Goal: Complete application form: Complete application form

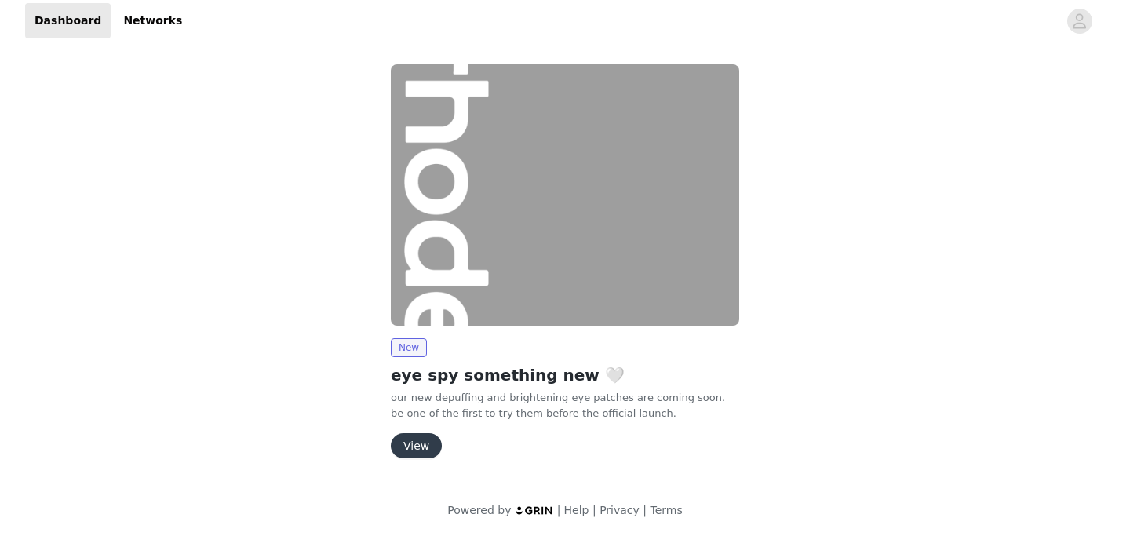
click at [407, 451] on button "View" at bounding box center [416, 445] width 51 height 25
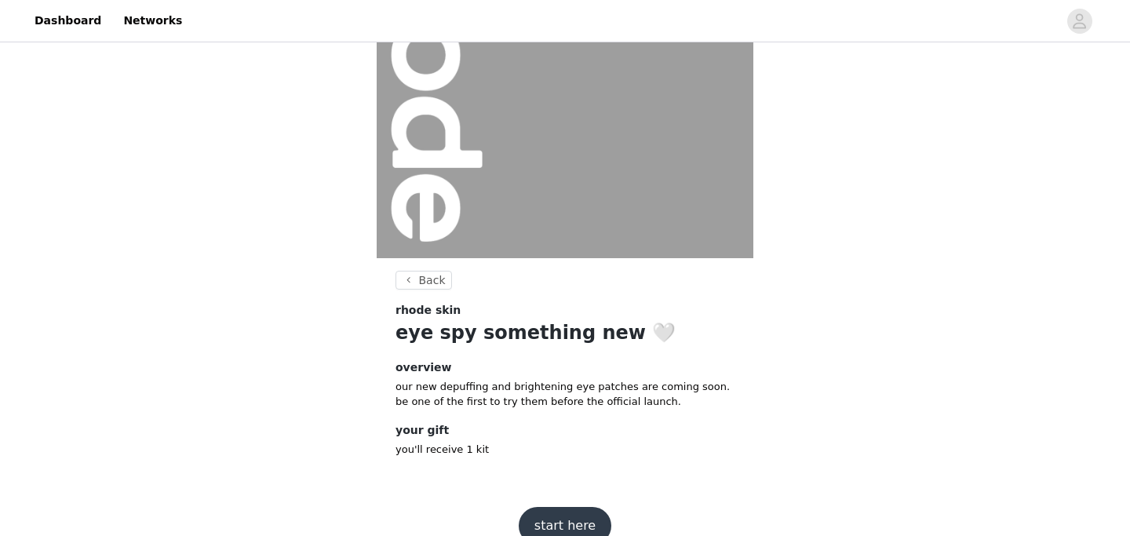
scroll to position [192, 0]
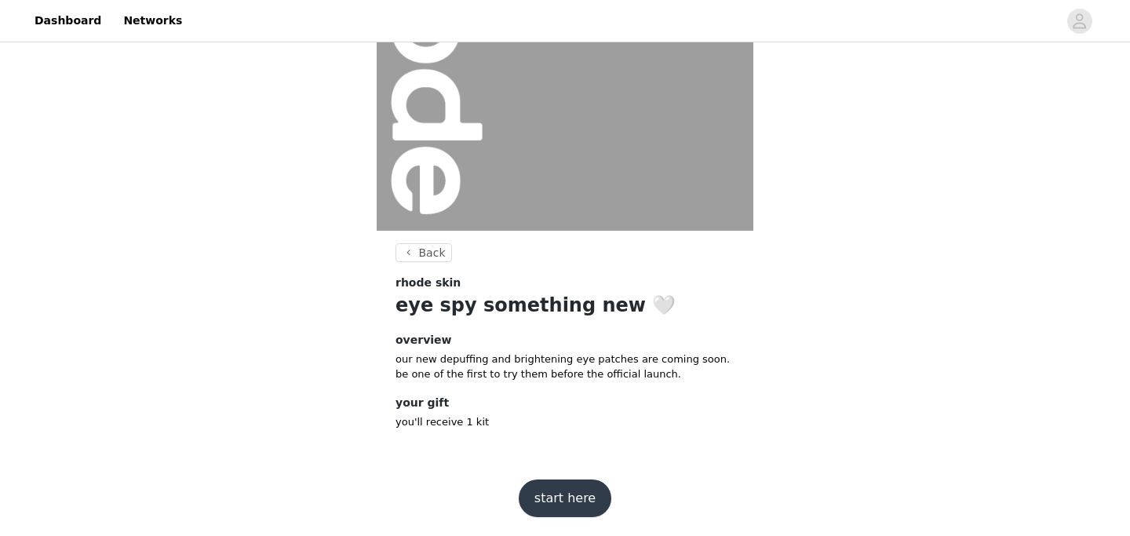
click at [574, 488] on button "start here" at bounding box center [565, 499] width 93 height 38
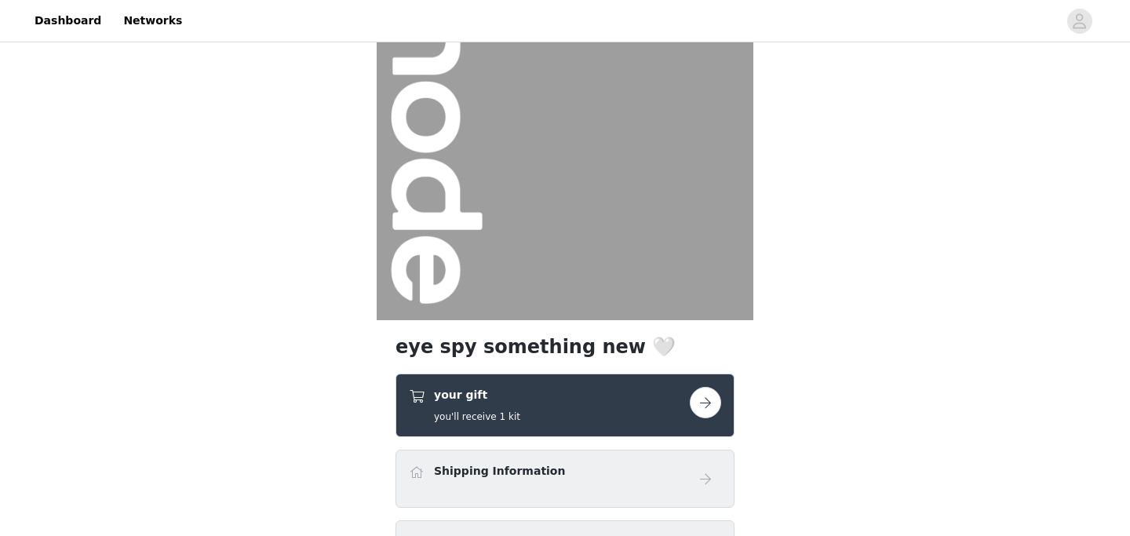
scroll to position [262, 0]
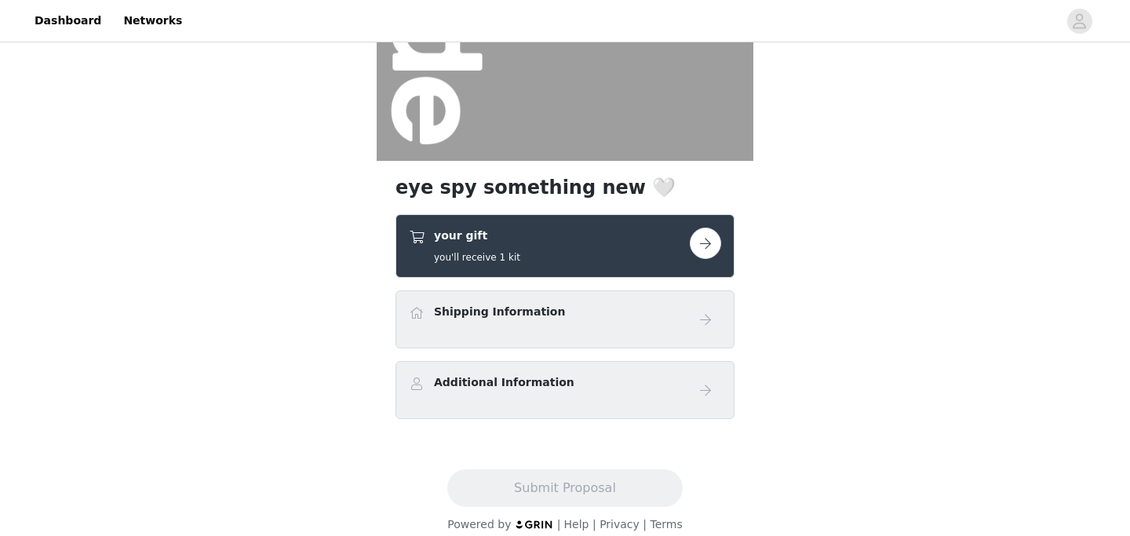
click at [707, 246] on button "button" at bounding box center [705, 243] width 31 height 31
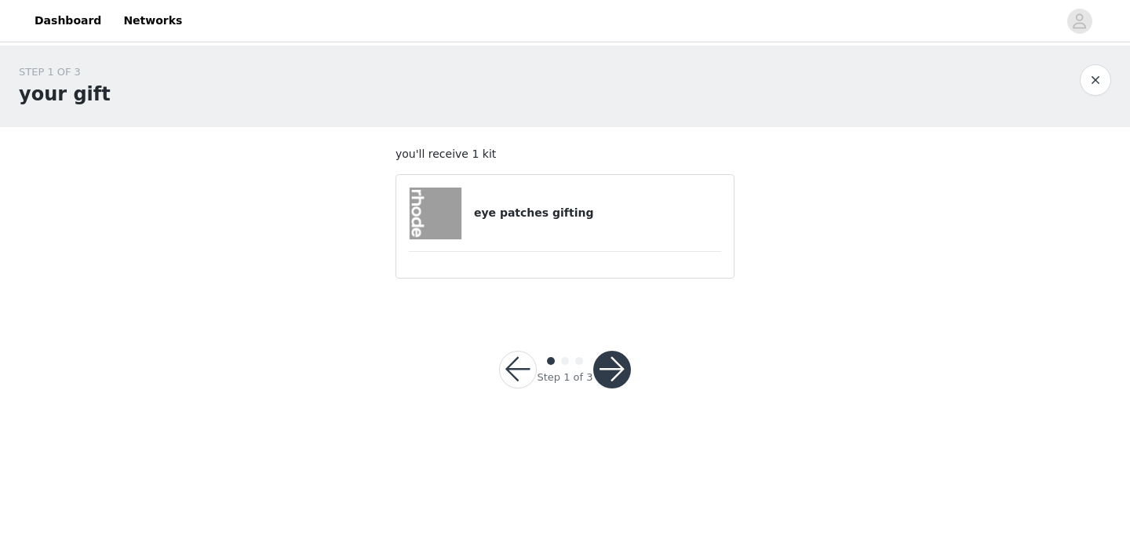
click at [619, 387] on div at bounding box center [612, 370] width 38 height 38
click at [609, 376] on button "button" at bounding box center [612, 370] width 38 height 38
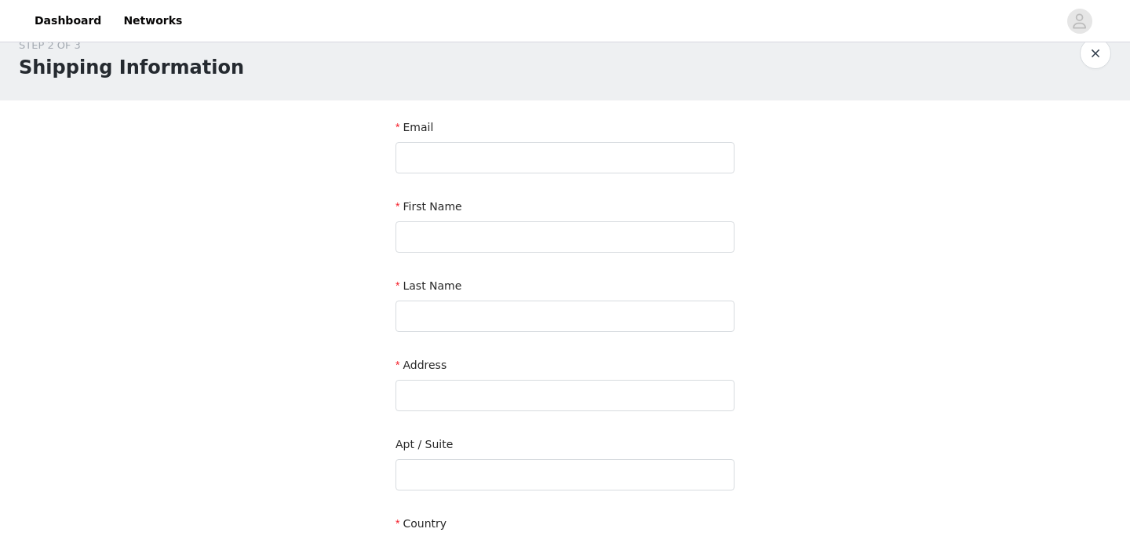
scroll to position [32, 0]
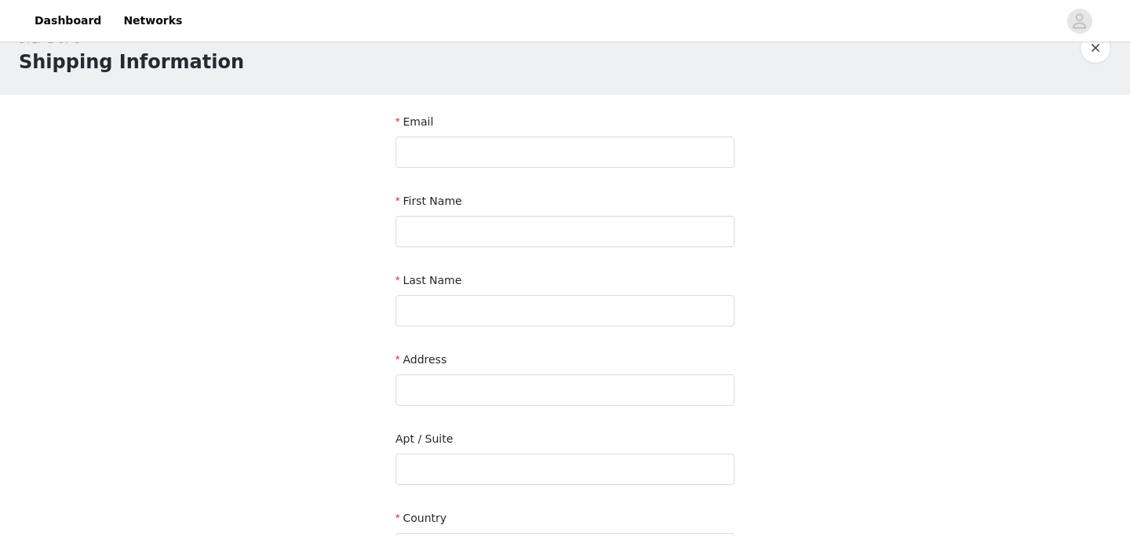
click at [456, 134] on div "Email" at bounding box center [565, 125] width 339 height 23
click at [457, 149] on input "text" at bounding box center [565, 152] width 339 height 31
type input "[EMAIL_ADDRESS][DOMAIN_NAME]"
type input "[PERSON_NAME]"
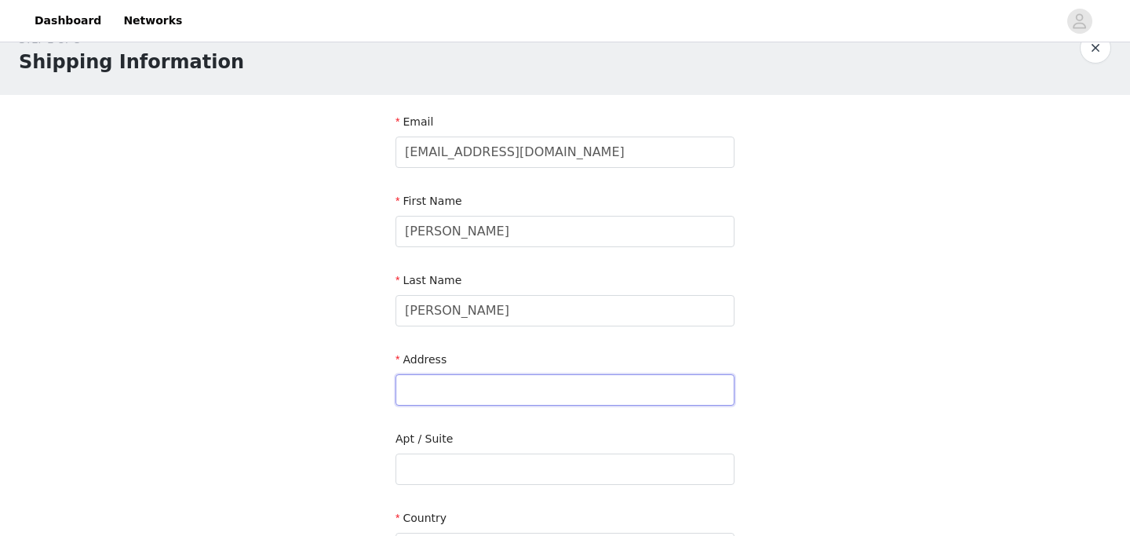
type input "[STREET_ADDRESS]"
type input "OPE109"
type input "[GEOGRAPHIC_DATA]"
type input "33312"
type input "6014330564"
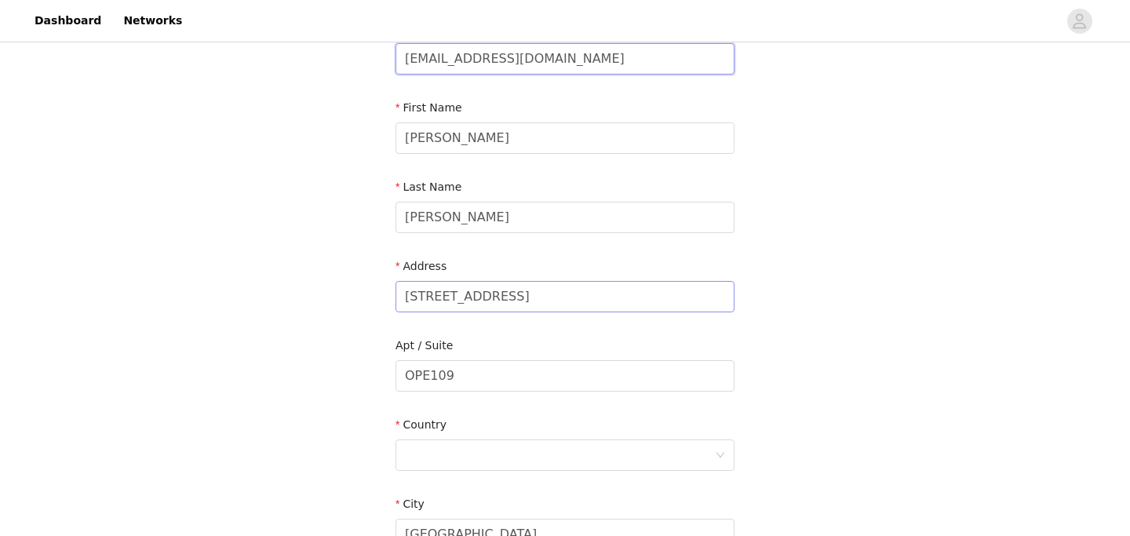
scroll to position [170, 0]
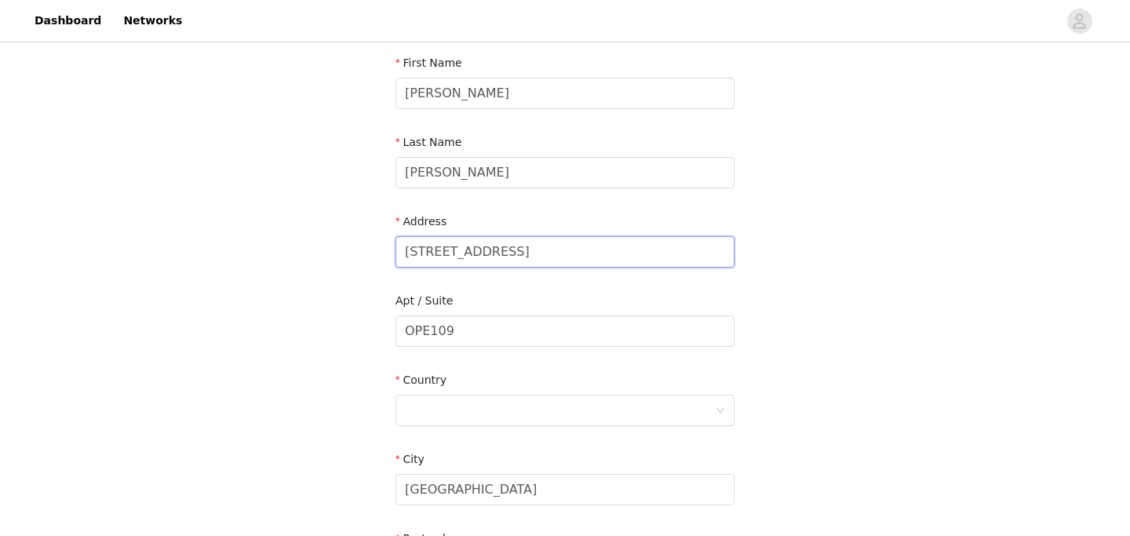
click at [458, 256] on input "[STREET_ADDRESS]" at bounding box center [565, 251] width 339 height 31
paste input "[STREET_ADDRESS]"
type input "[STREET_ADDRESS]"
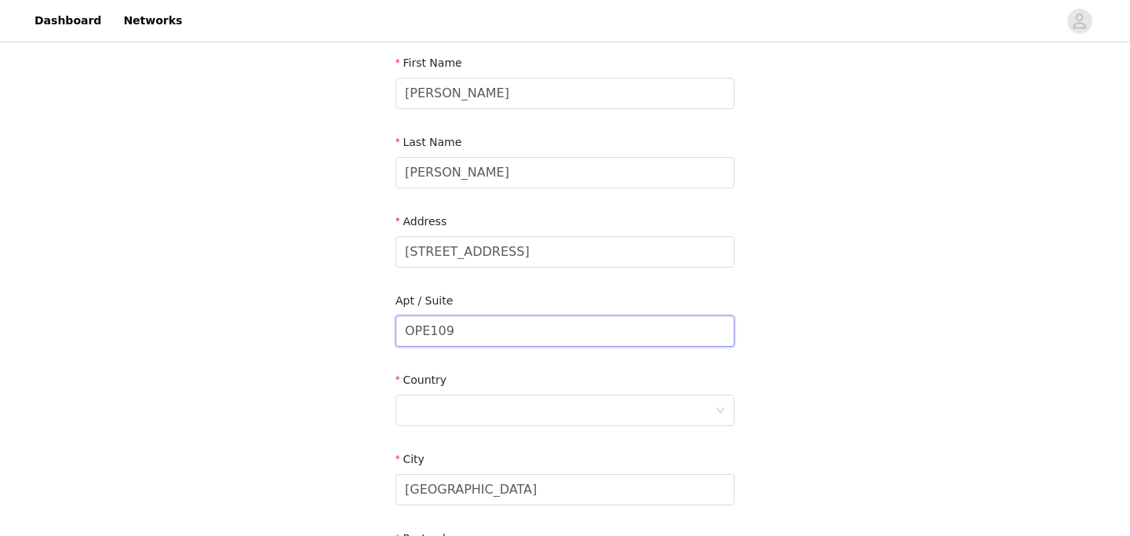
click at [500, 327] on input "OPE109" at bounding box center [565, 331] width 339 height 31
click at [444, 400] on div at bounding box center [560, 411] width 310 height 30
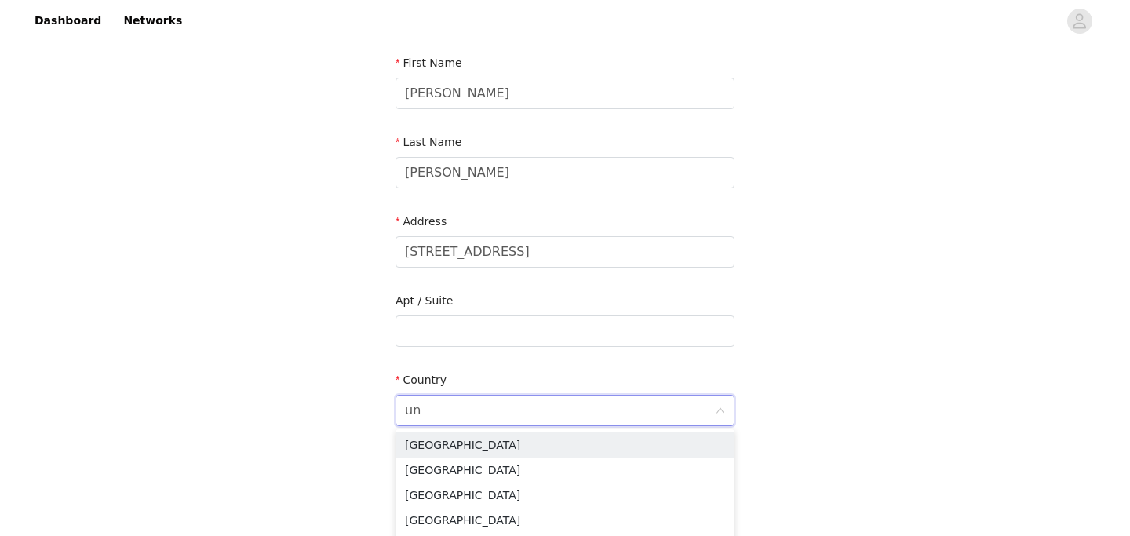
type input "uni"
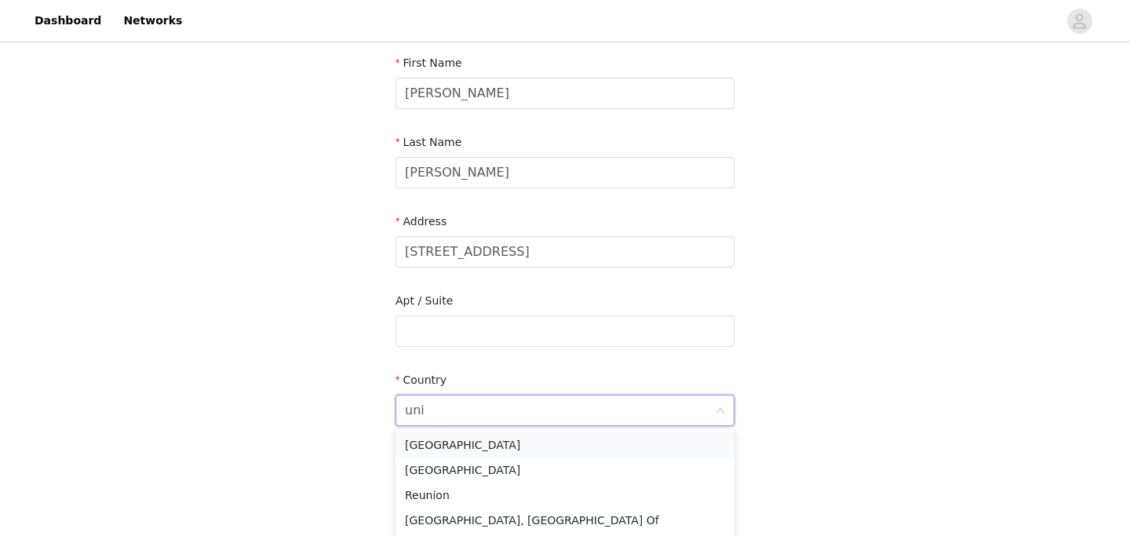
click at [452, 440] on li "[GEOGRAPHIC_DATA]" at bounding box center [565, 445] width 339 height 25
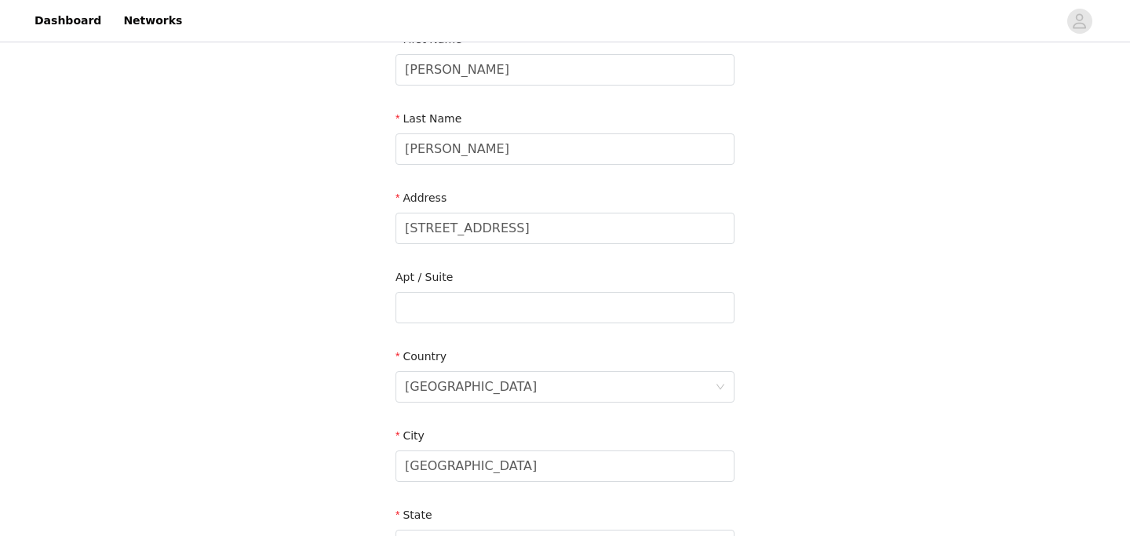
scroll to position [262, 0]
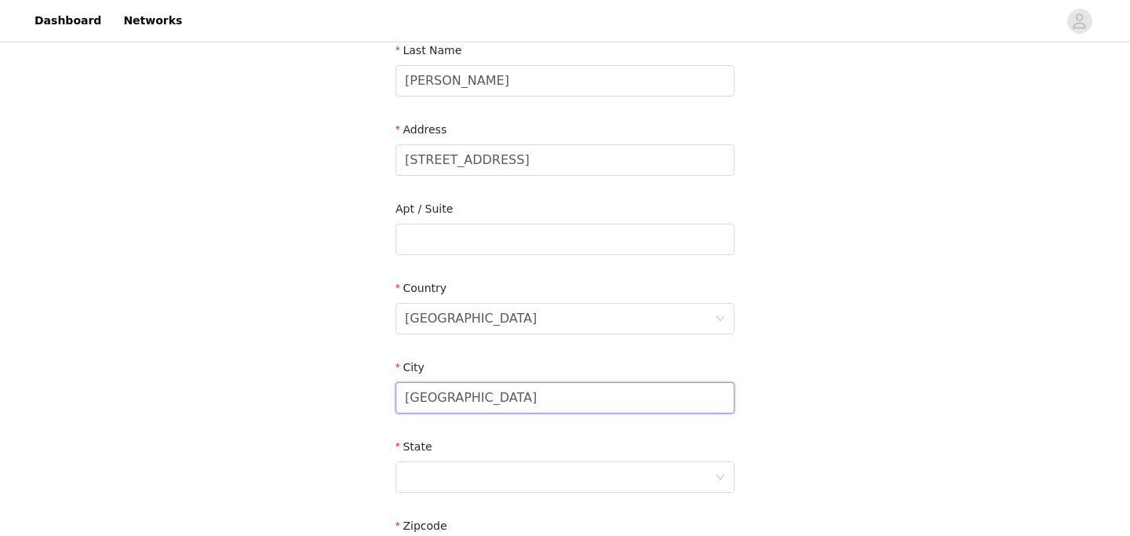
click at [458, 395] on input "[GEOGRAPHIC_DATA]" at bounding box center [565, 397] width 339 height 31
paste input "[GEOGRAPHIC_DATA], MS 39443"
drag, startPoint x: 518, startPoint y: 398, endPoint x: 440, endPoint y: 399, distance: 78.5
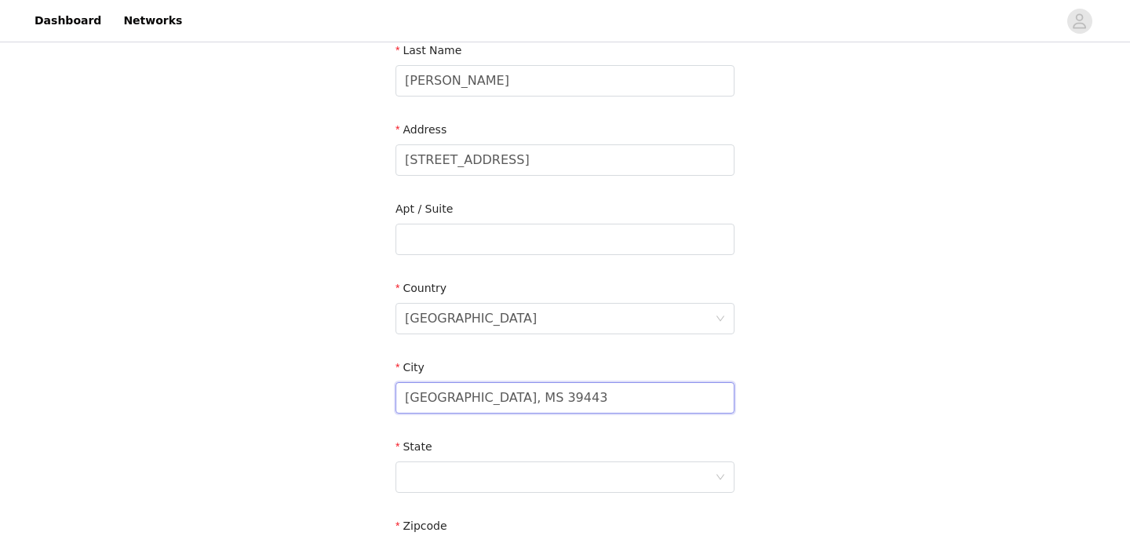
click at [440, 399] on input "[GEOGRAPHIC_DATA], MS 39443" at bounding box center [565, 397] width 339 height 31
type input "Laurel"
click at [416, 478] on div at bounding box center [560, 477] width 310 height 30
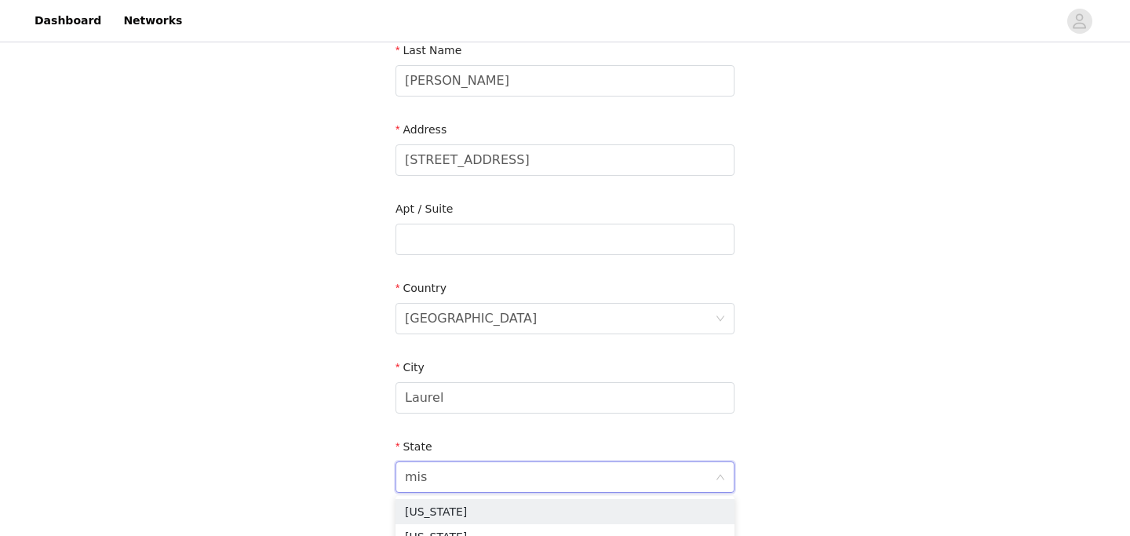
type input "miss"
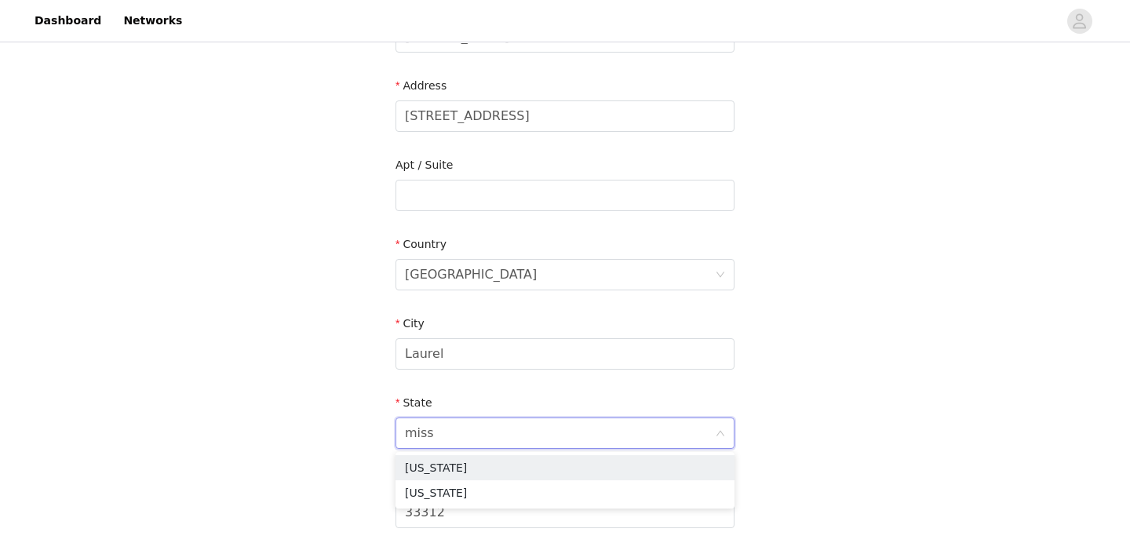
scroll to position [334, 0]
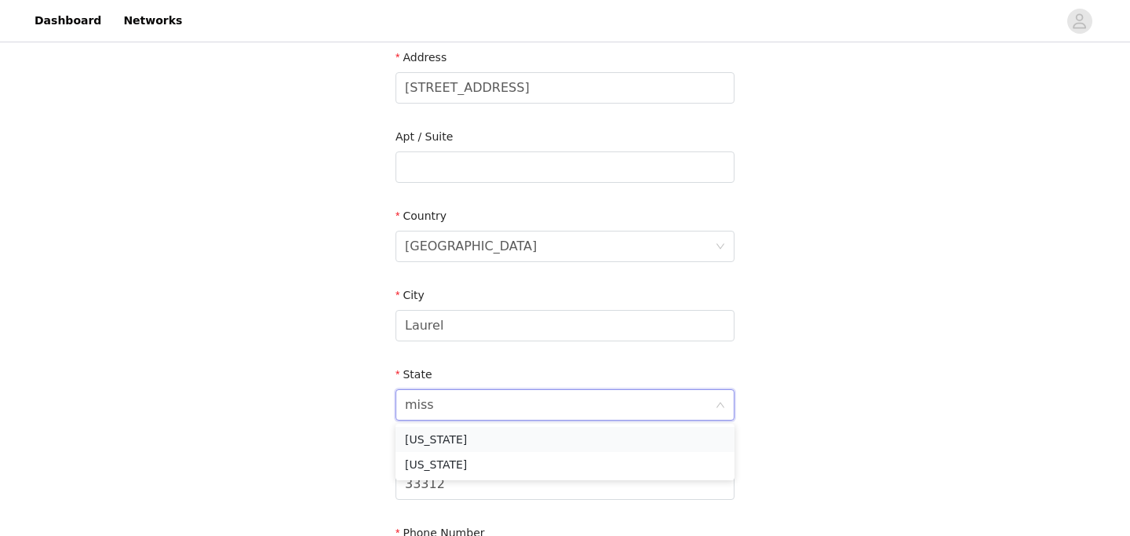
click at [443, 436] on li "[US_STATE]" at bounding box center [565, 439] width 339 height 25
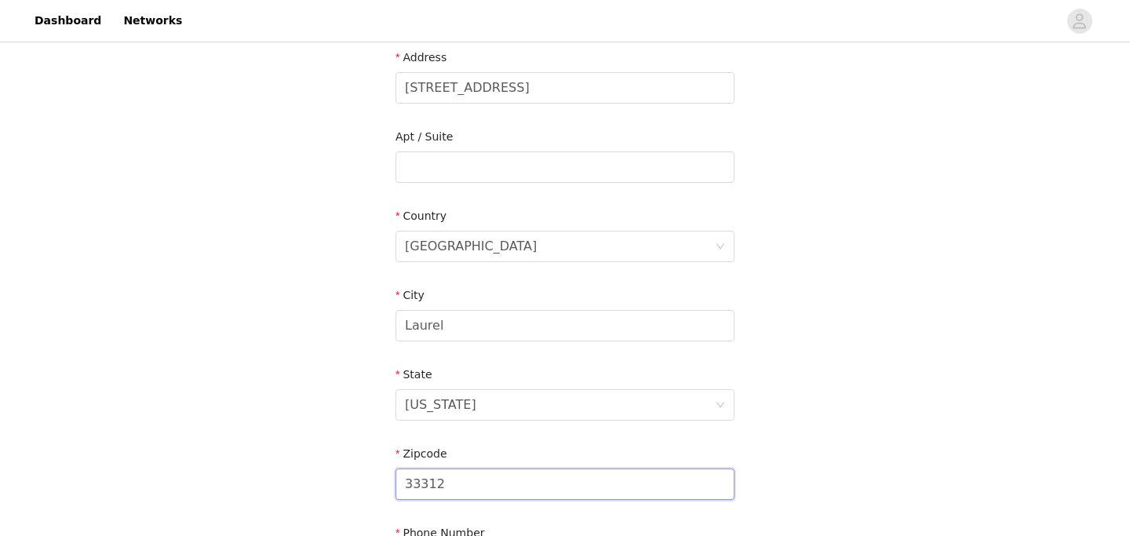
click at [455, 478] on input "33312" at bounding box center [565, 484] width 339 height 31
paste input ", MS 39443"
click at [436, 486] on input ", MS 39443" at bounding box center [565, 484] width 339 height 31
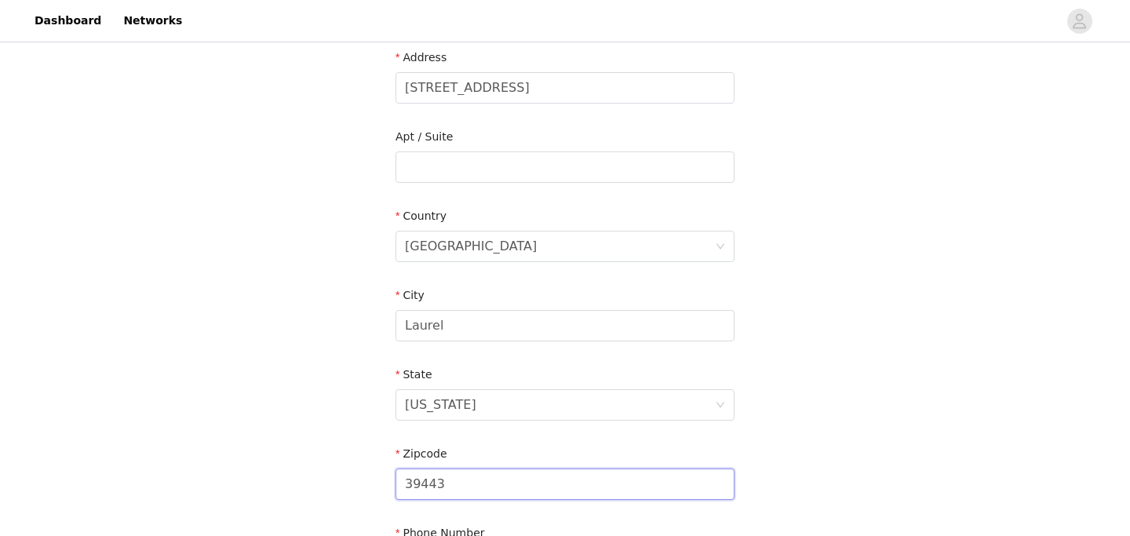
type input "39443"
click at [326, 463] on div "STEP 2 OF 3 Shipping Information Email [EMAIL_ADDRESS][DOMAIN_NAME] First Name …" at bounding box center [565, 167] width 1130 height 912
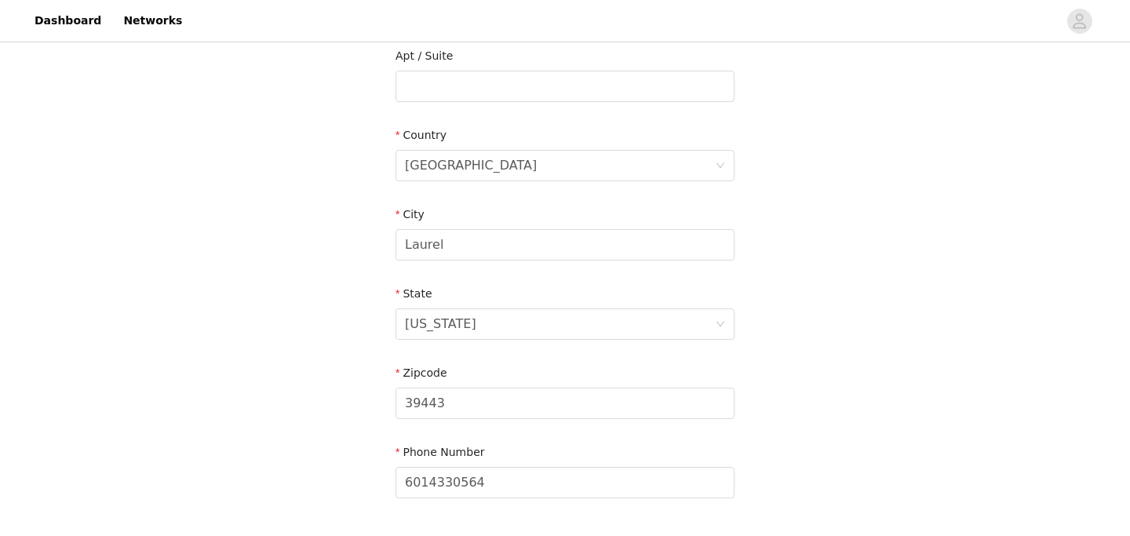
scroll to position [511, 0]
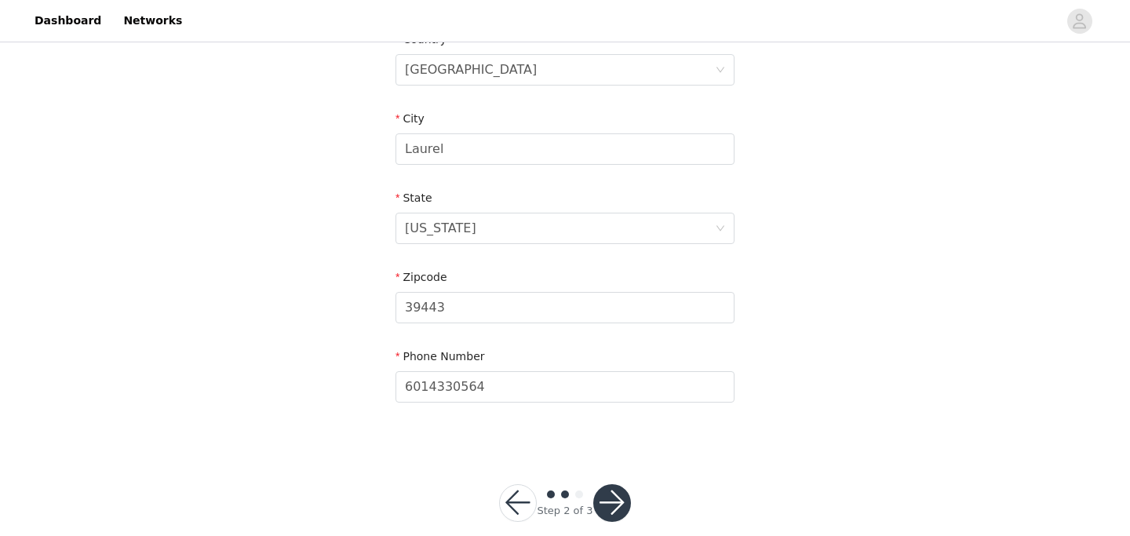
click at [608, 502] on button "button" at bounding box center [612, 503] width 38 height 38
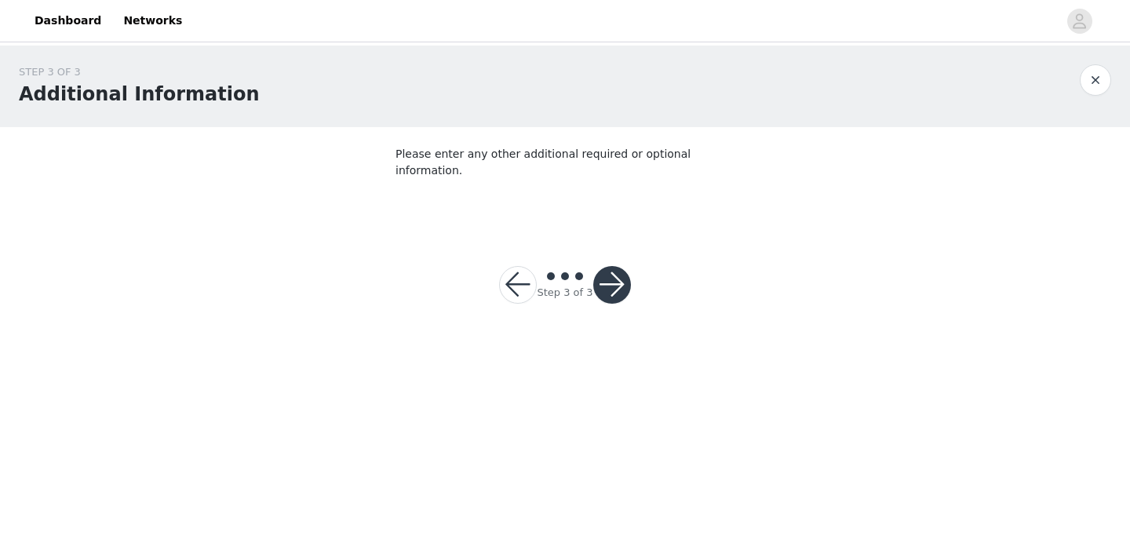
click at [606, 270] on button "button" at bounding box center [612, 285] width 38 height 38
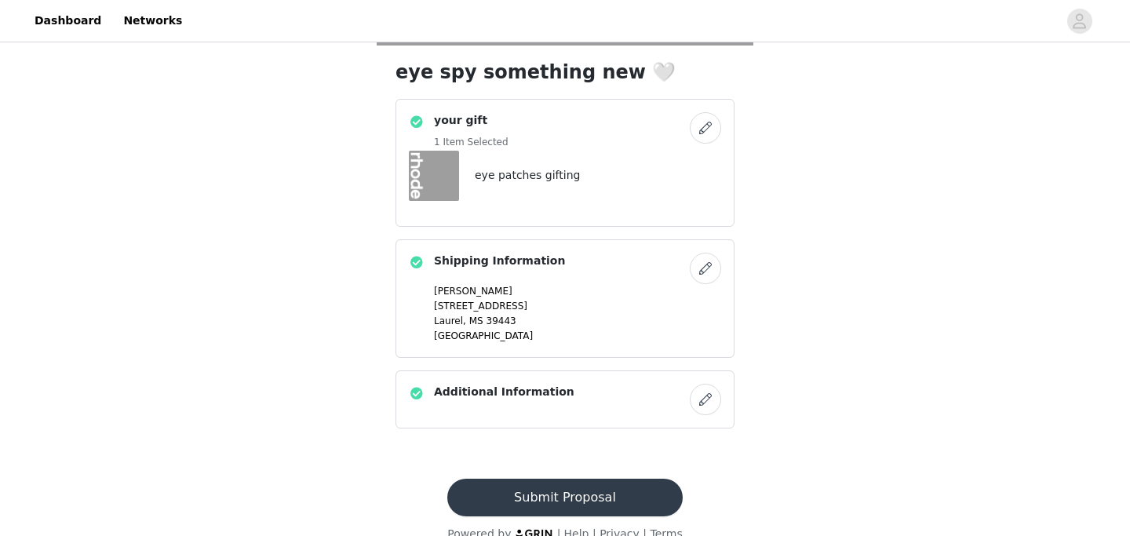
scroll to position [402, 0]
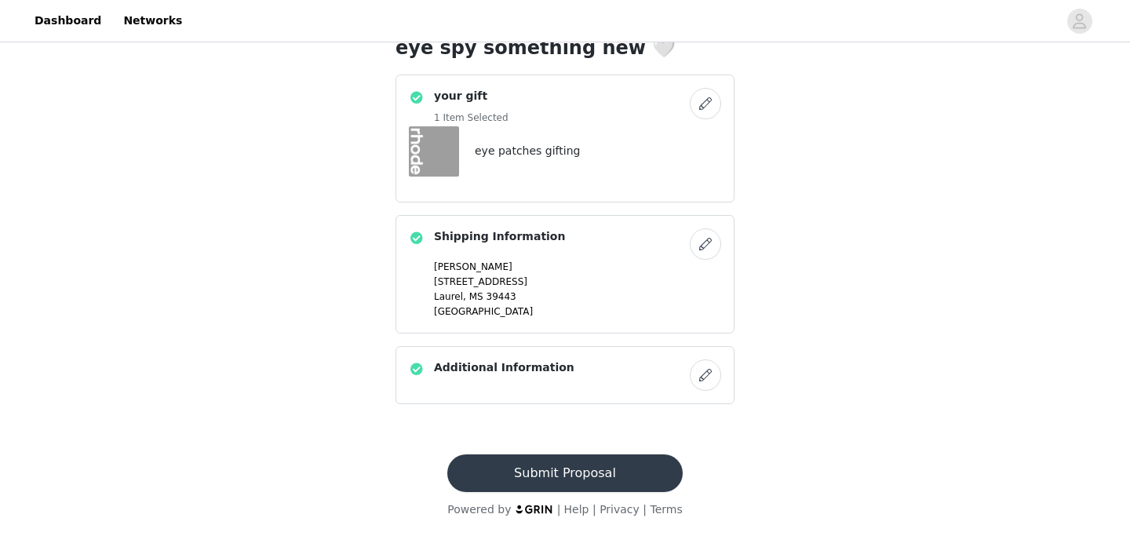
click at [580, 461] on button "Submit Proposal" at bounding box center [564, 474] width 235 height 38
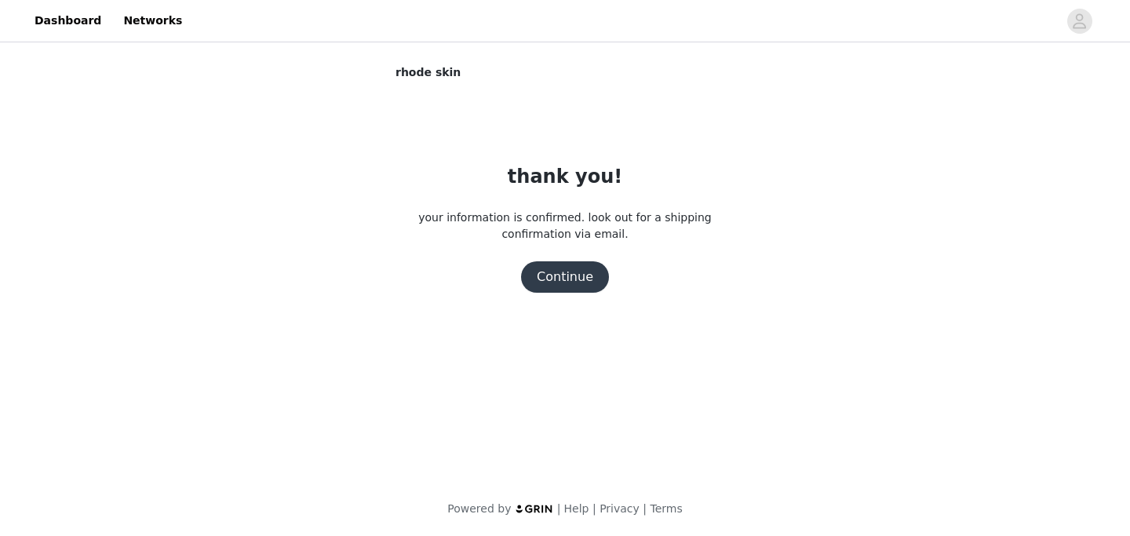
click at [569, 273] on button "Continue" at bounding box center [565, 276] width 88 height 31
